Goal: Task Accomplishment & Management: Manage account settings

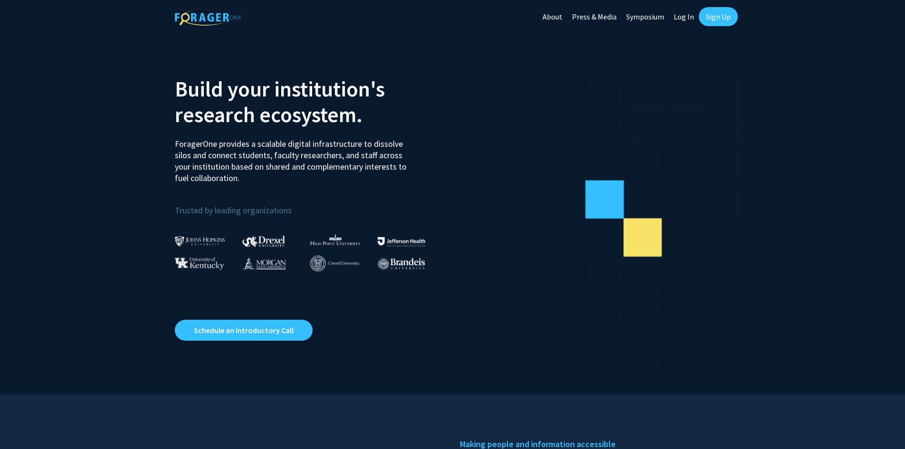
click at [690, 19] on link "Log In" at bounding box center [684, 16] width 30 height 33
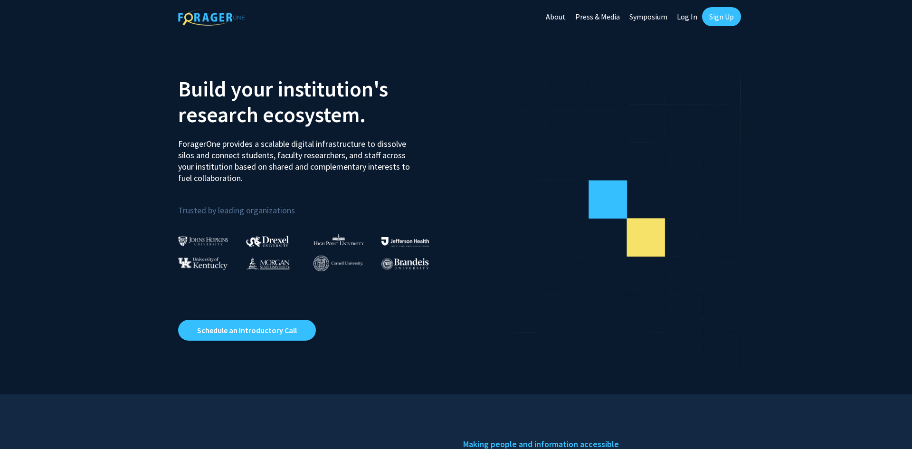
select select
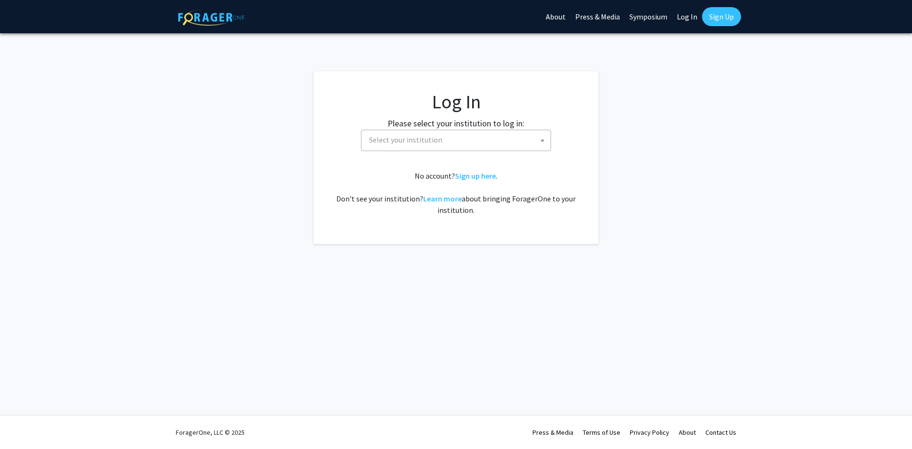
click at [505, 132] on span "Select your institution" at bounding box center [457, 139] width 185 height 19
type input "miss"
select select "33"
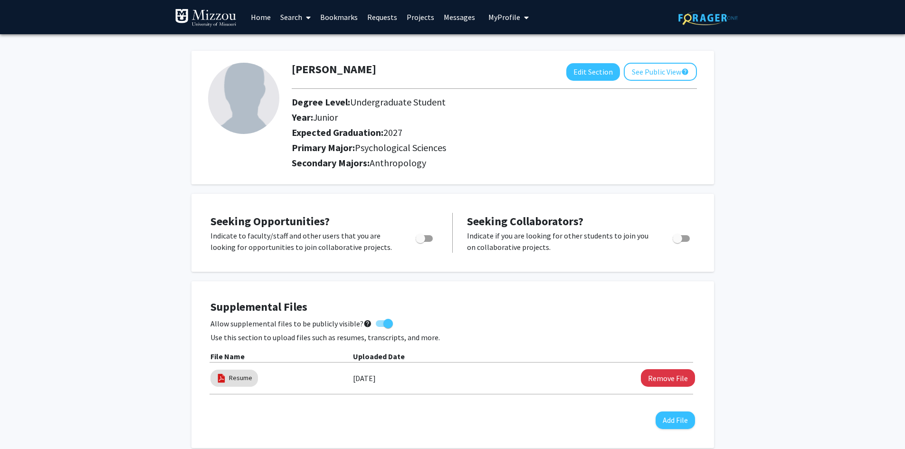
click at [454, 10] on link "Messages" at bounding box center [459, 16] width 41 height 33
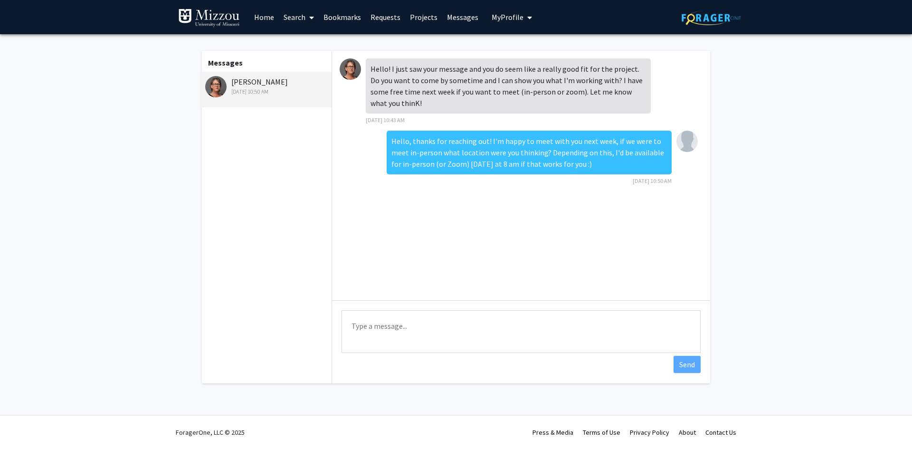
click at [524, 24] on span "My profile dropdown to access profile and logout" at bounding box center [528, 17] width 9 height 33
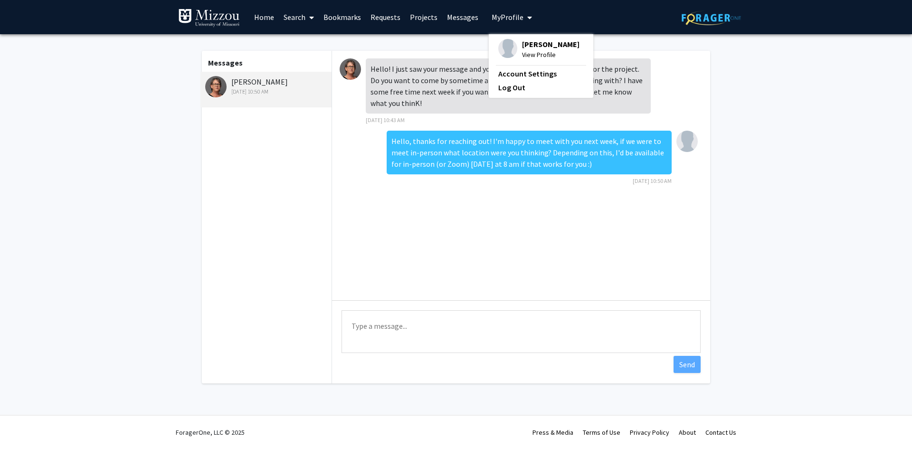
click at [522, 51] on span "View Profile" at bounding box center [550, 54] width 57 height 10
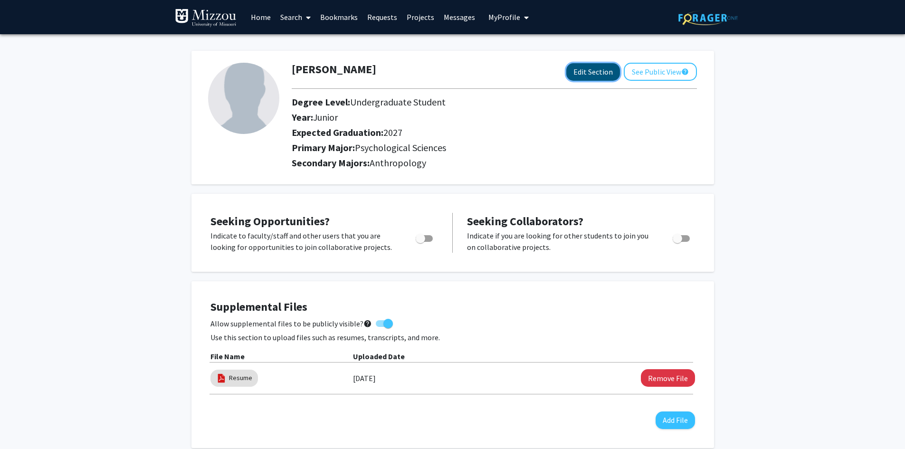
click at [572, 72] on button "Edit Section" at bounding box center [593, 72] width 54 height 18
select select "junior"
select select "2027"
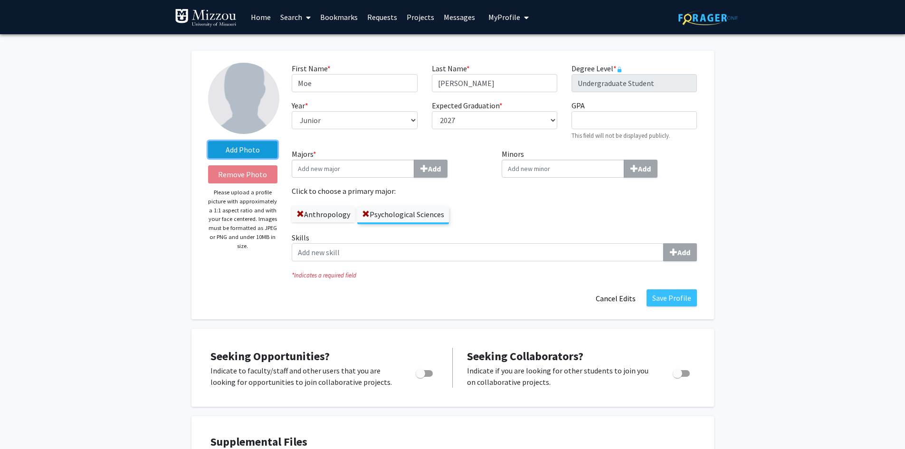
click at [256, 146] on label "Add Photo" at bounding box center [243, 149] width 70 height 17
click at [0, 0] on input "Add Photo" at bounding box center [0, 0] width 0 height 0
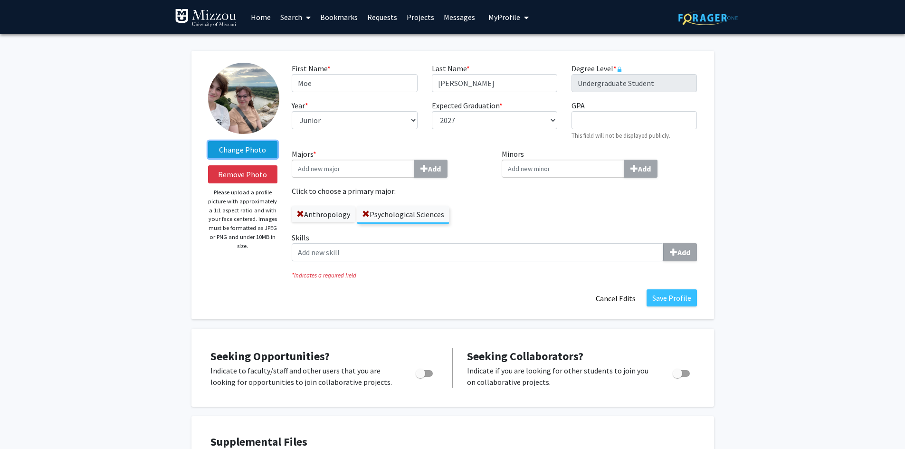
click at [260, 149] on label "Change Photo" at bounding box center [243, 149] width 70 height 17
click at [0, 0] on input "Change Photo" at bounding box center [0, 0] width 0 height 0
click at [248, 121] on img at bounding box center [243, 98] width 71 height 71
click at [257, 146] on label "Change Photo" at bounding box center [243, 149] width 70 height 17
click at [0, 0] on input "Change Photo" at bounding box center [0, 0] width 0 height 0
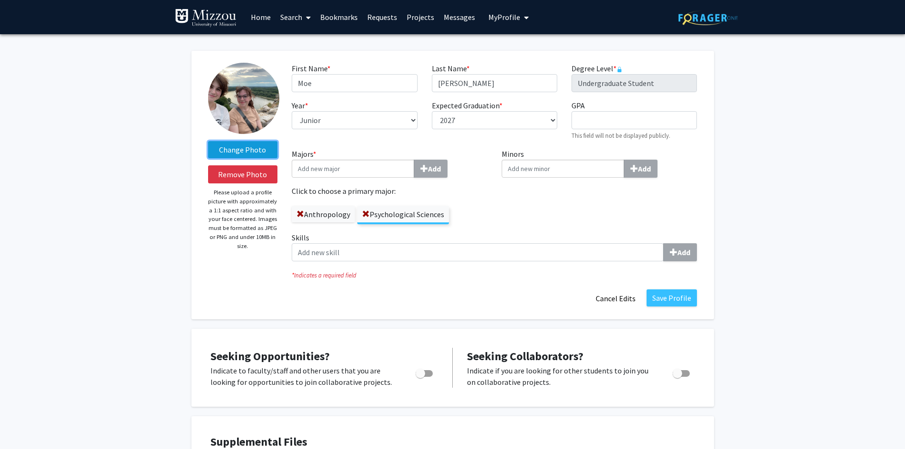
click at [250, 144] on label "Change Photo" at bounding box center [243, 149] width 70 height 17
click at [0, 0] on input "Change Photo" at bounding box center [0, 0] width 0 height 0
click at [259, 163] on div "Change Photo Remove Photo Please upload a profile picture with approximately a …" at bounding box center [243, 185] width 84 height 245
click at [268, 168] on button "Remove Photo" at bounding box center [243, 174] width 70 height 18
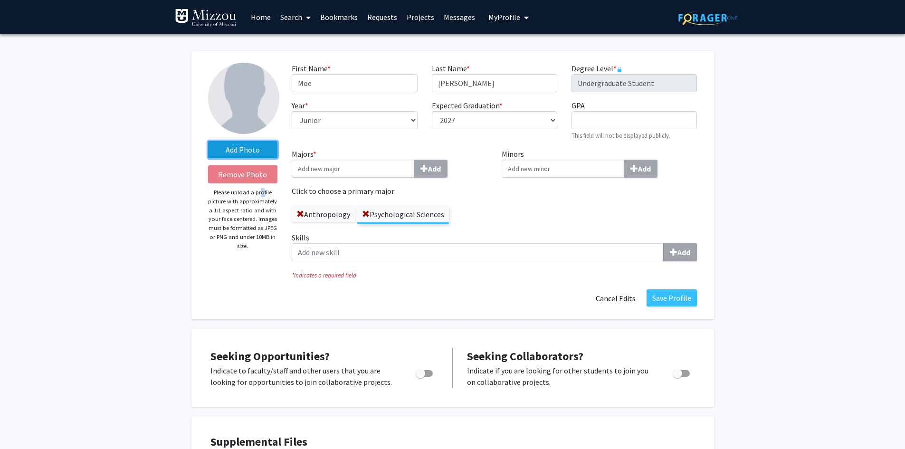
click at [252, 143] on label "Add Photo" at bounding box center [243, 149] width 70 height 17
click at [0, 0] on input "Add Photo" at bounding box center [0, 0] width 0 height 0
click at [258, 150] on label "Add Photo" at bounding box center [243, 149] width 70 height 17
click at [0, 0] on input "Add Photo" at bounding box center [0, 0] width 0 height 0
click at [250, 143] on label "Add Photo" at bounding box center [243, 149] width 70 height 17
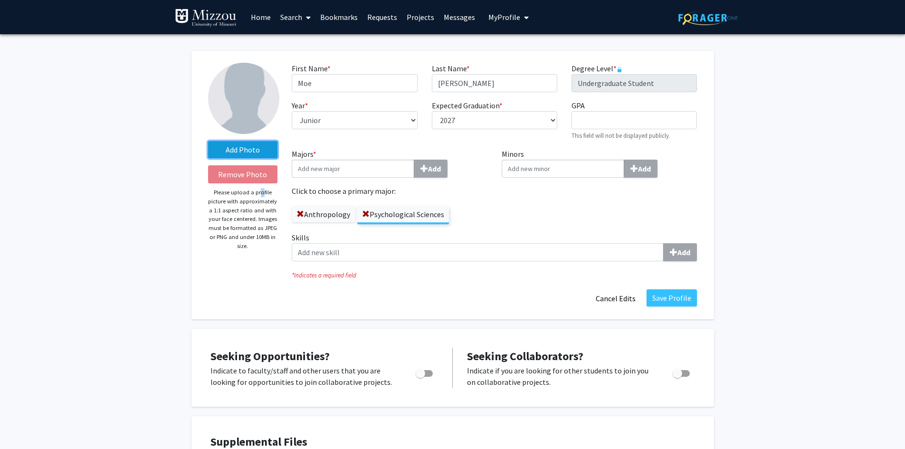
click at [0, 0] on input "Add Photo" at bounding box center [0, 0] width 0 height 0
click at [249, 205] on p "Please upload a profile picture with approximately a 1:1 aspect ratio and with …" at bounding box center [243, 219] width 70 height 62
